Goal: Information Seeking & Learning: Learn about a topic

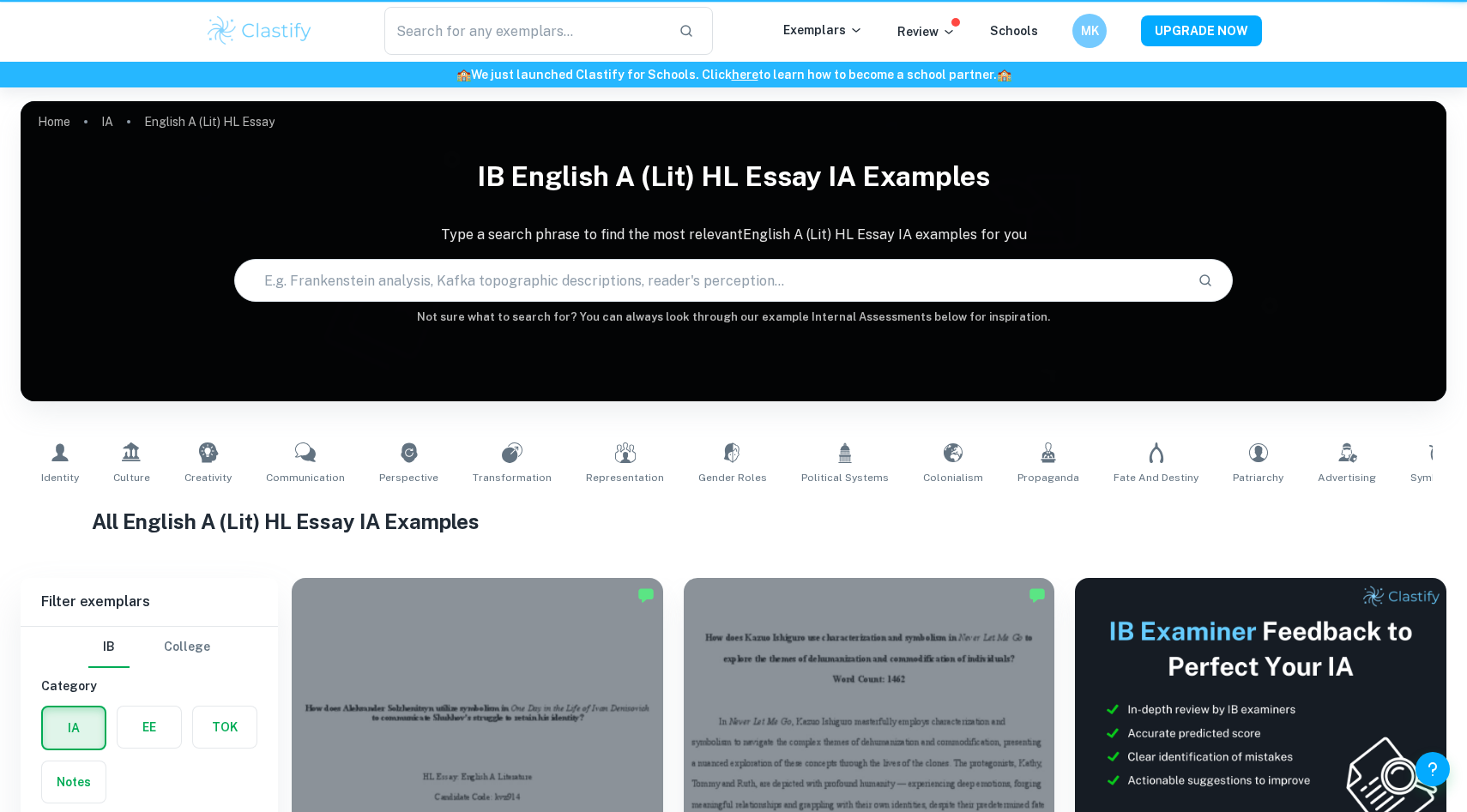
scroll to position [928, 0]
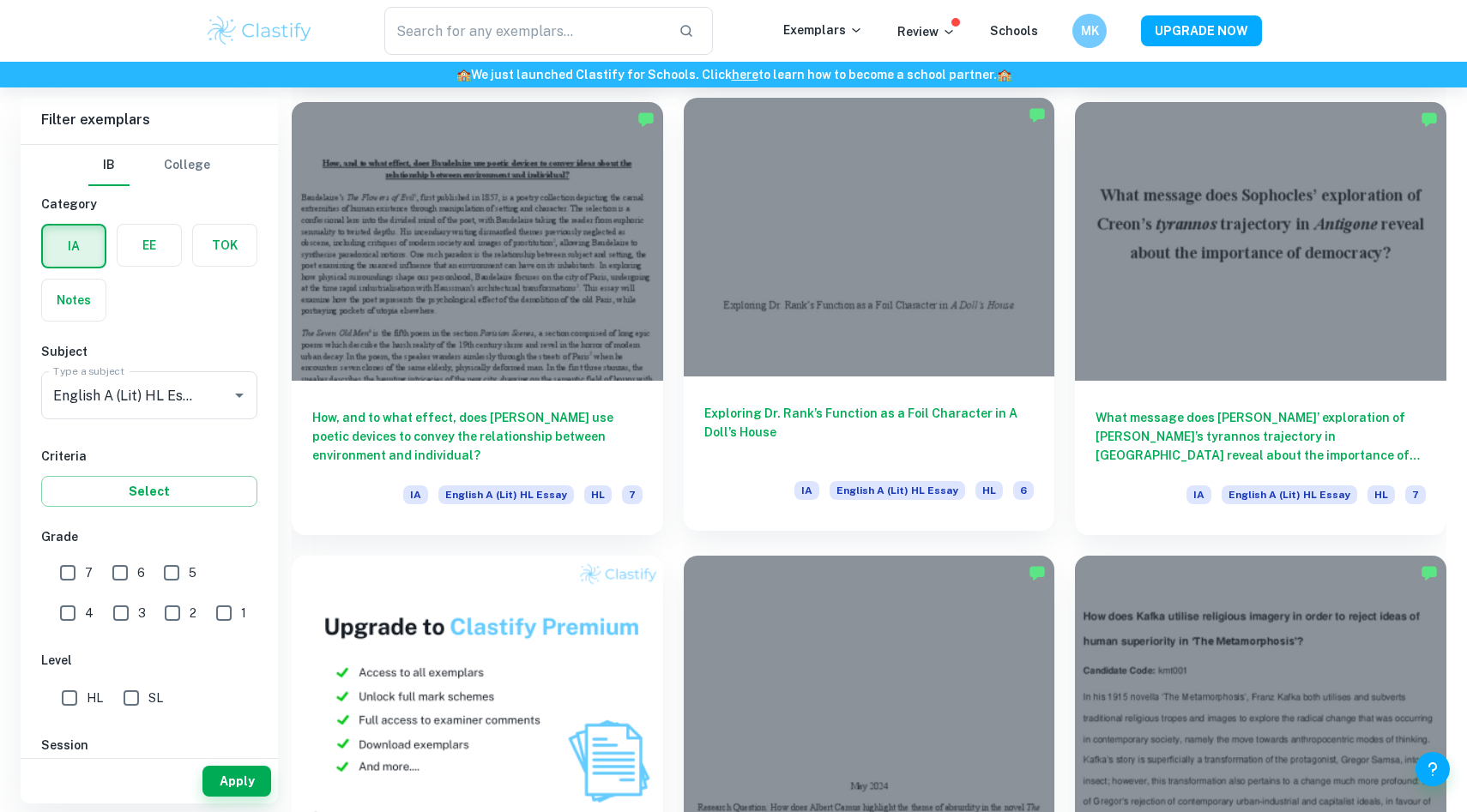
click at [767, 307] on div at bounding box center [869, 236] width 371 height 278
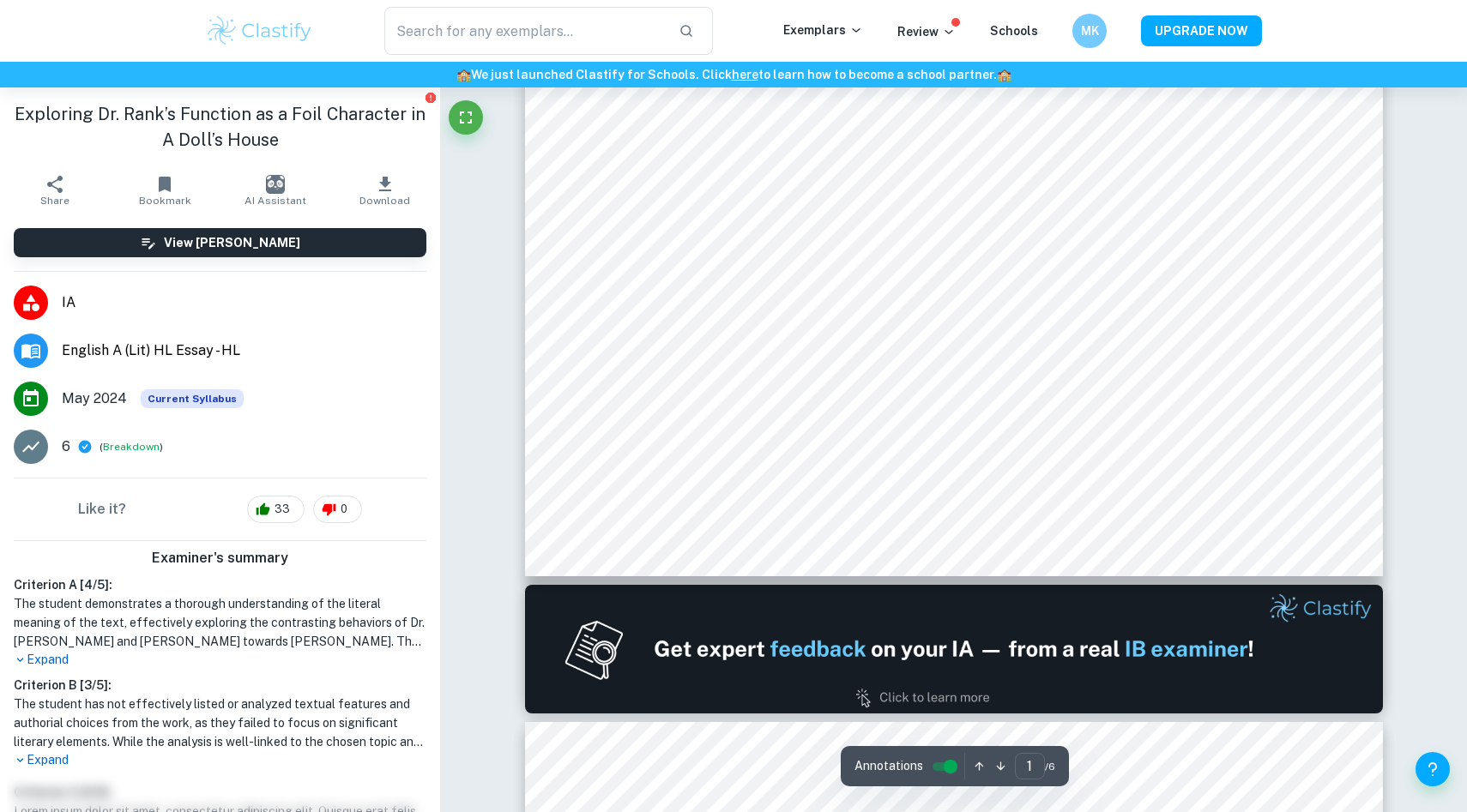
type input "2"
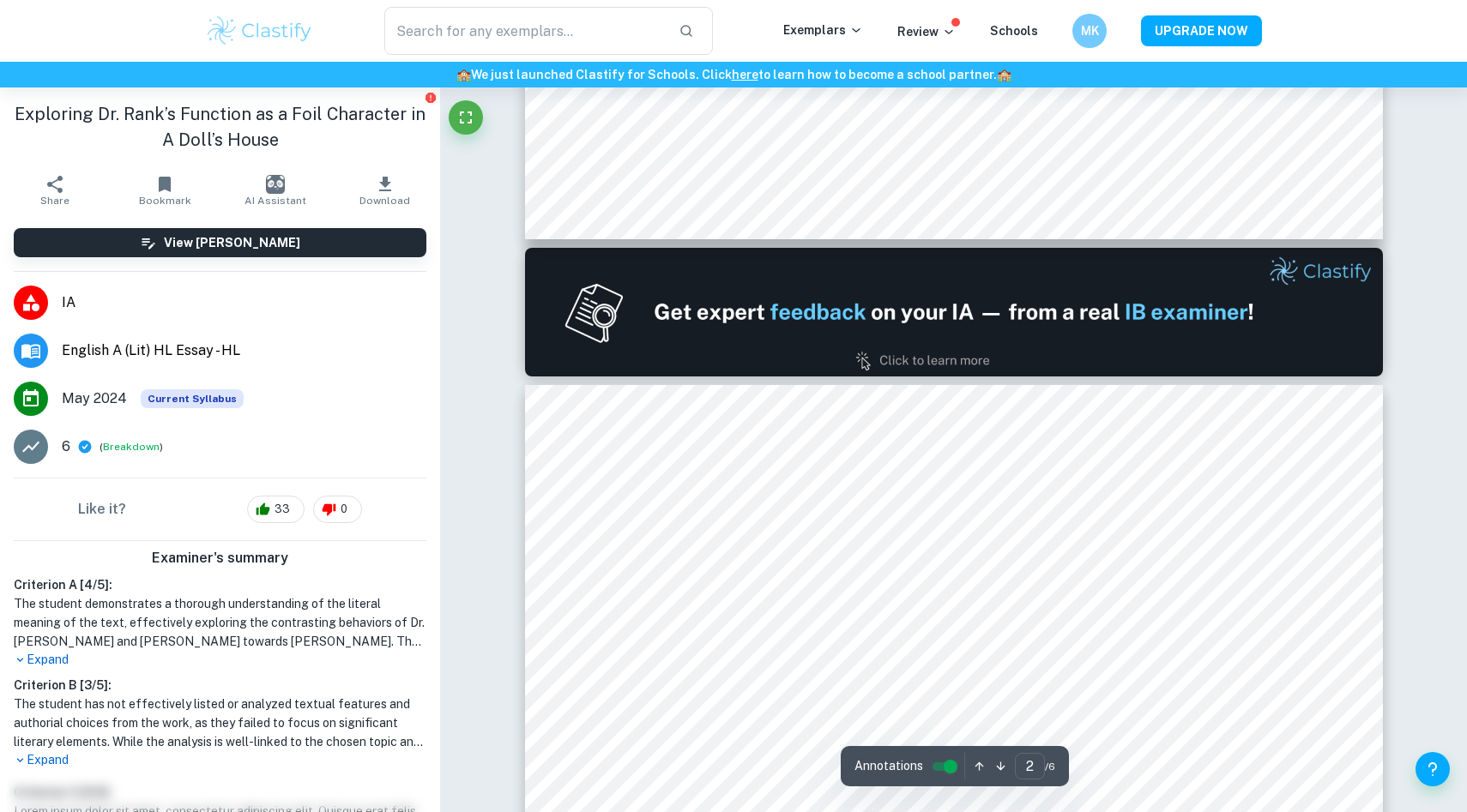
scroll to position [976, 0]
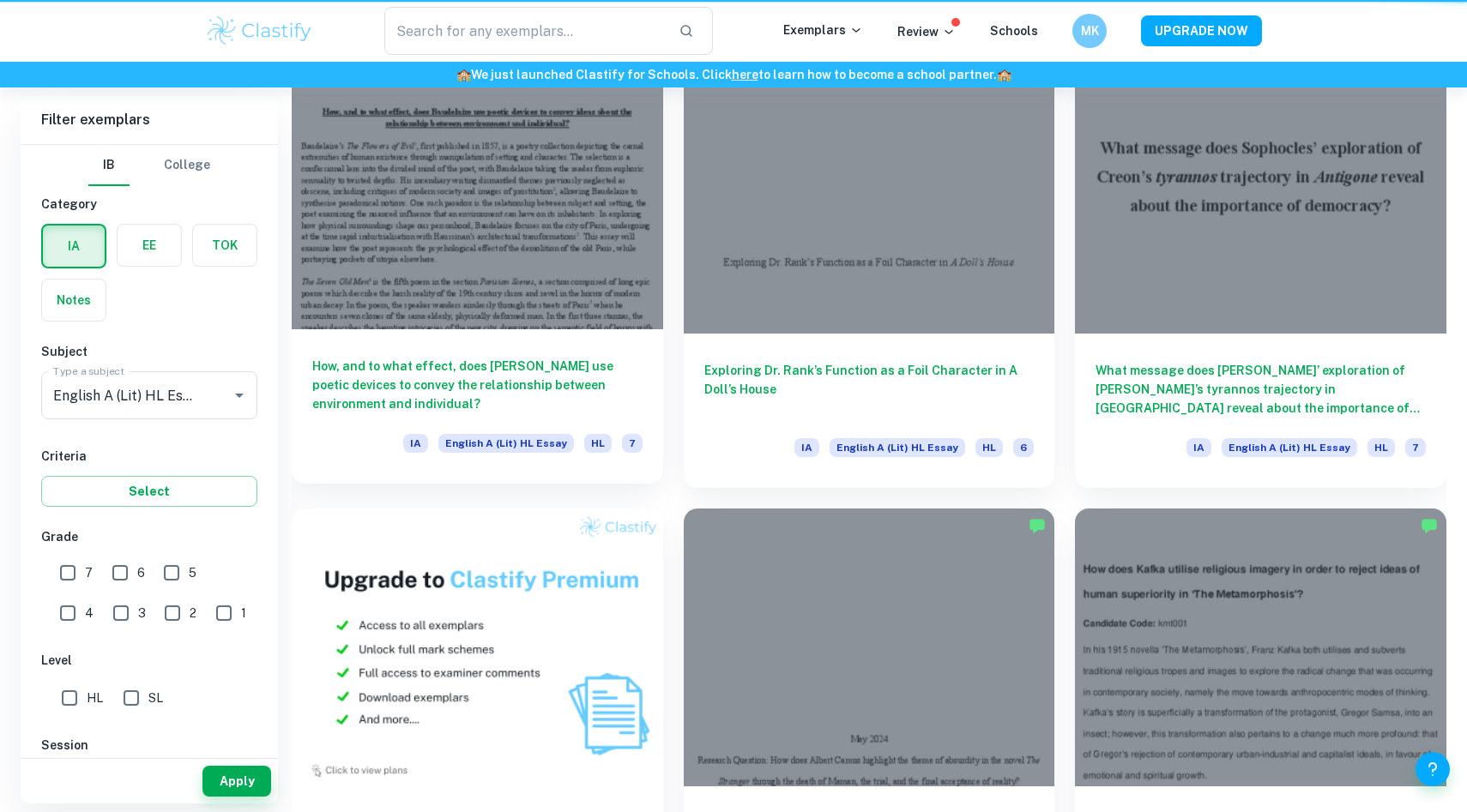
scroll to position [928, 0]
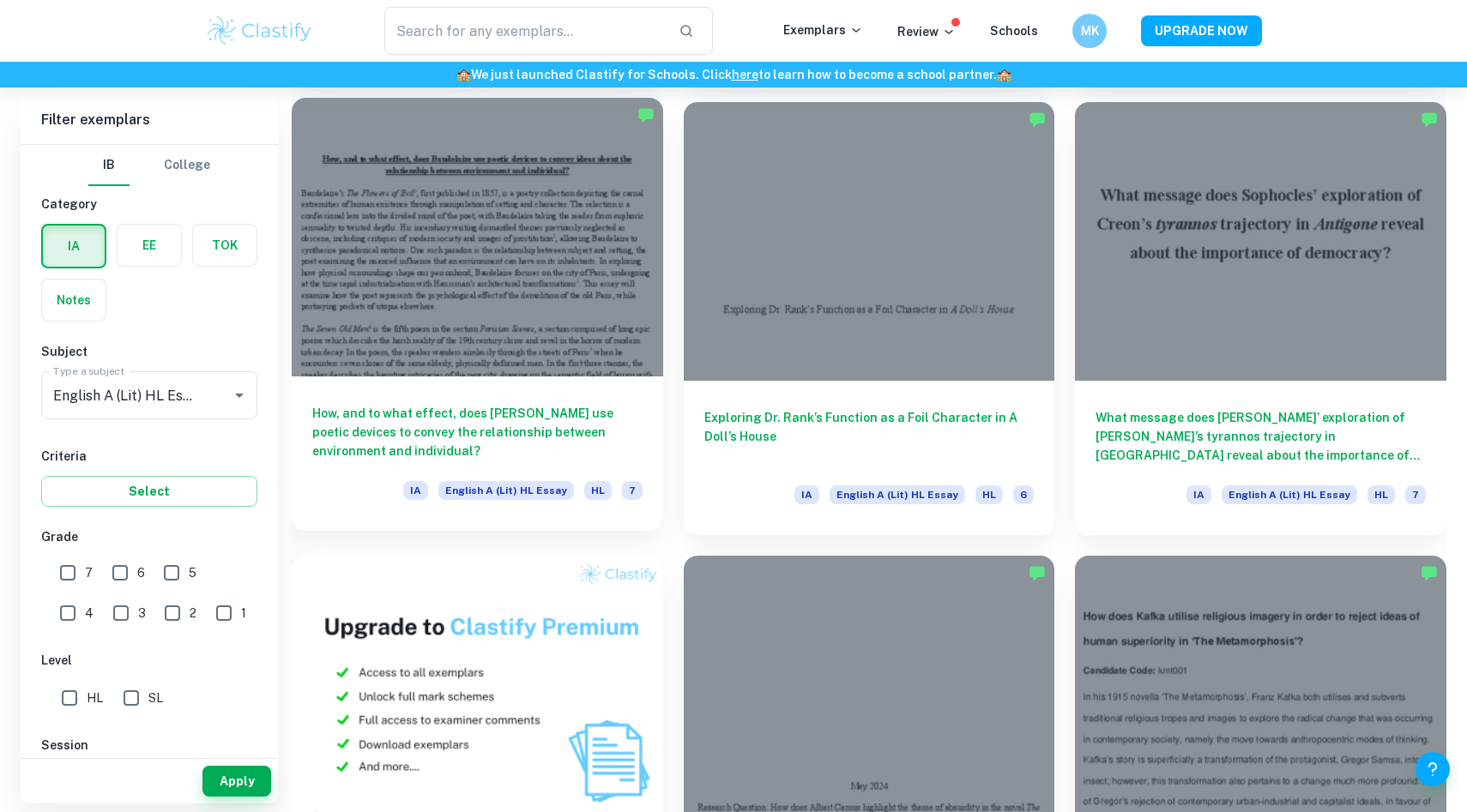
click at [535, 325] on div at bounding box center [477, 236] width 371 height 278
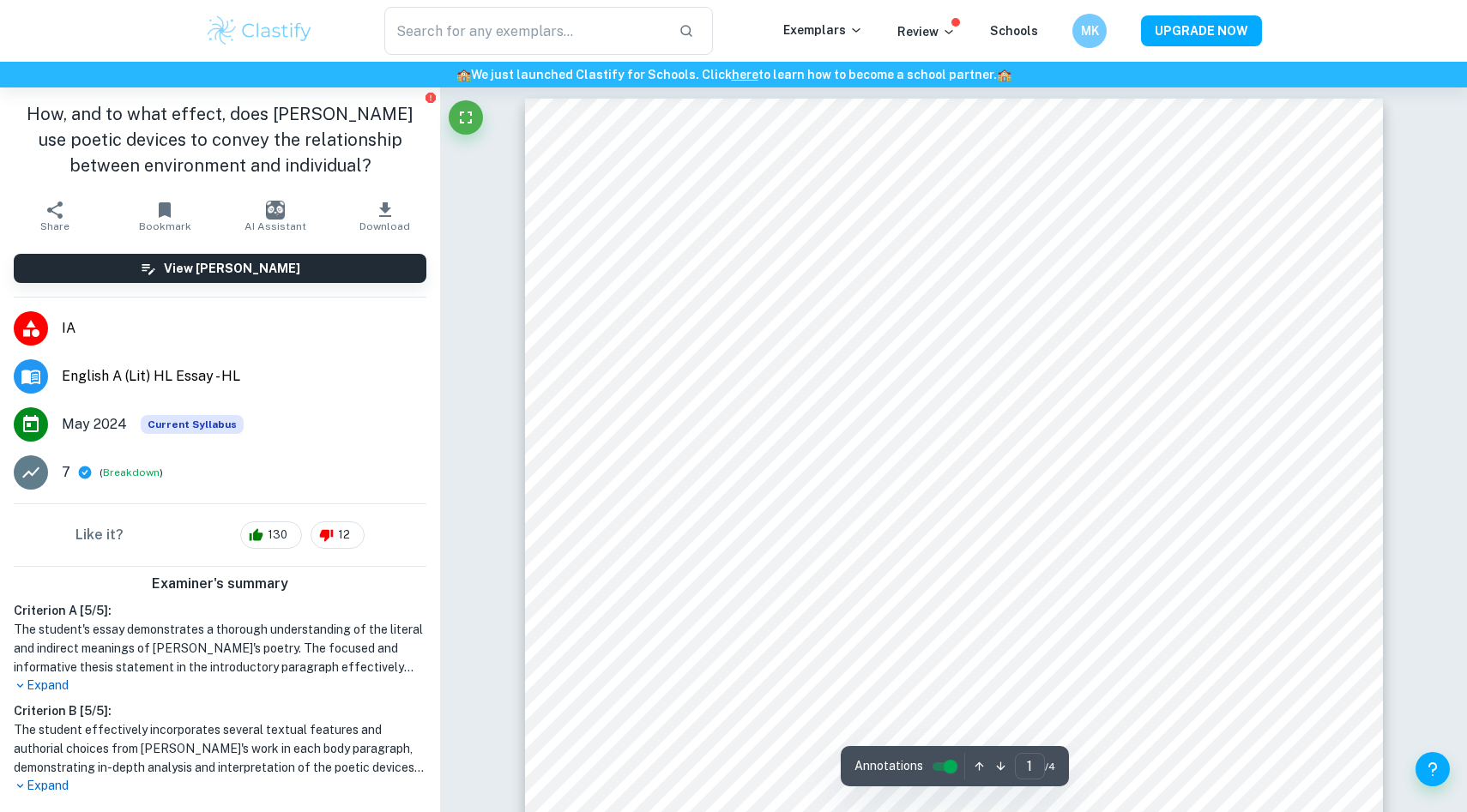
scroll to position [10, 0]
